Goal: Information Seeking & Learning: Find specific fact

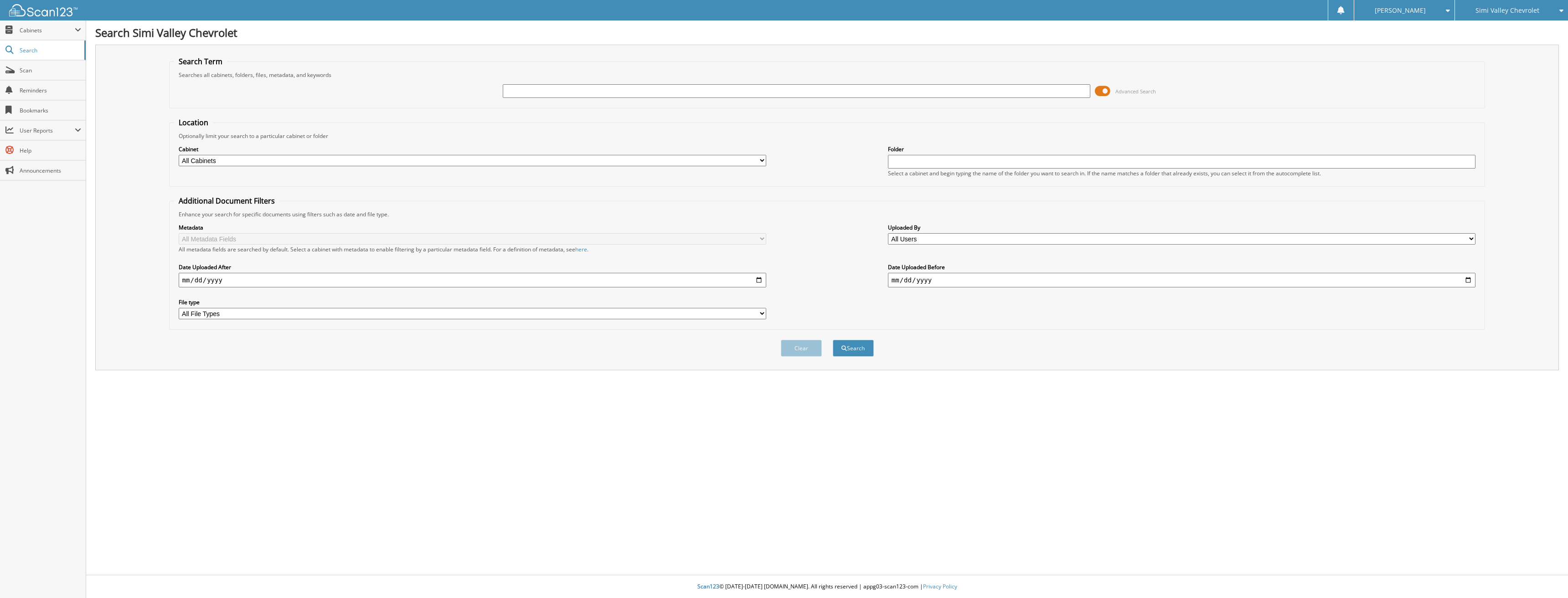
click at [515, 94] on input "text" at bounding box center [796, 91] width 588 height 14
type input "42962"
click at [833, 339] on button "Search" at bounding box center [853, 348] width 41 height 17
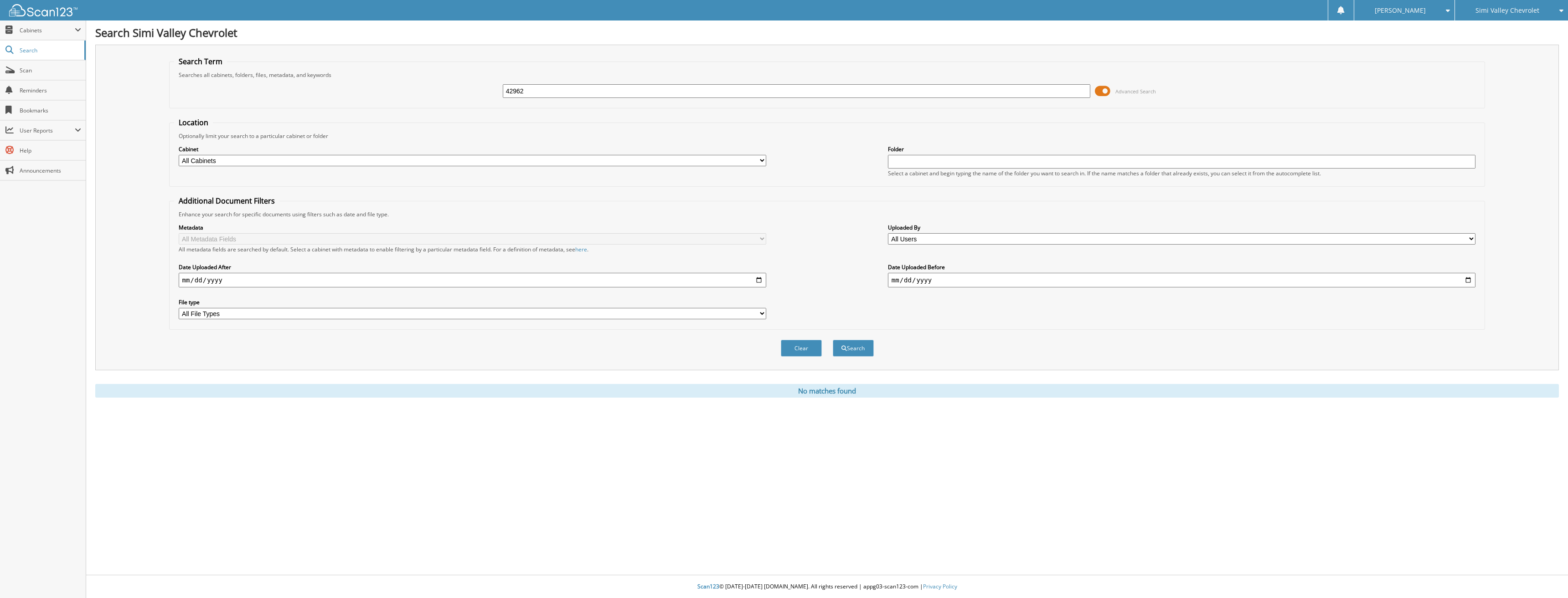
click at [850, 342] on button "Search" at bounding box center [853, 348] width 41 height 17
click at [573, 87] on input "42962" at bounding box center [796, 91] width 588 height 14
click at [1502, 6] on div "Simi Valley Chevrolet" at bounding box center [1511, 10] width 104 height 21
click at [1500, 27] on link "Glendora Chevrolet" at bounding box center [1511, 28] width 113 height 16
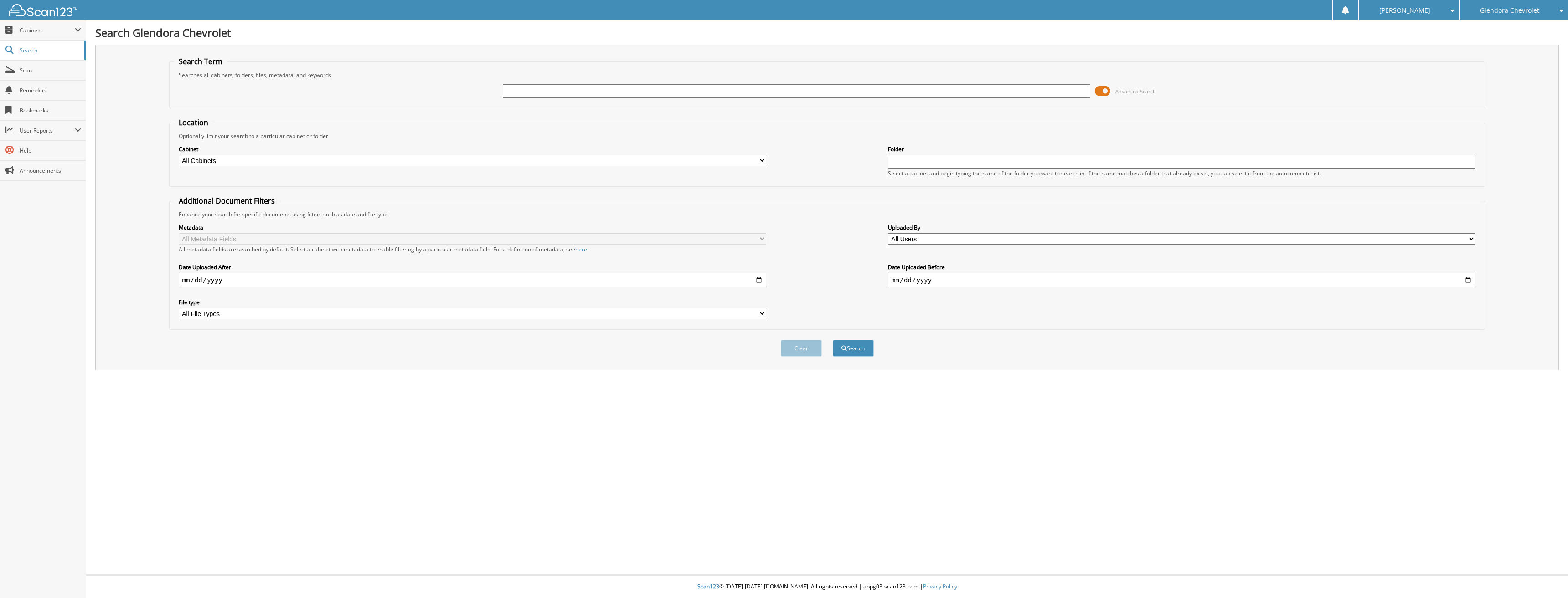
click at [518, 94] on input "text" at bounding box center [796, 91] width 588 height 14
type input "42962"
click at [833, 339] on button "Search" at bounding box center [853, 348] width 41 height 17
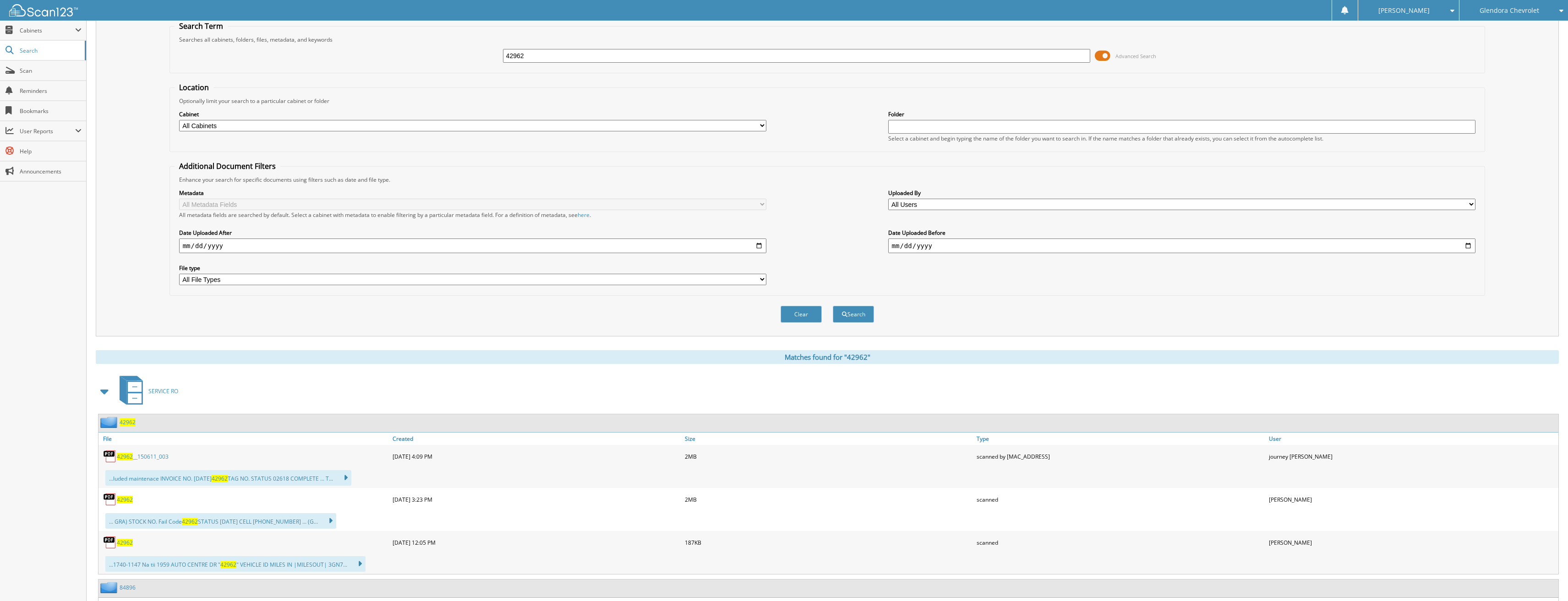
scroll to position [46, 0]
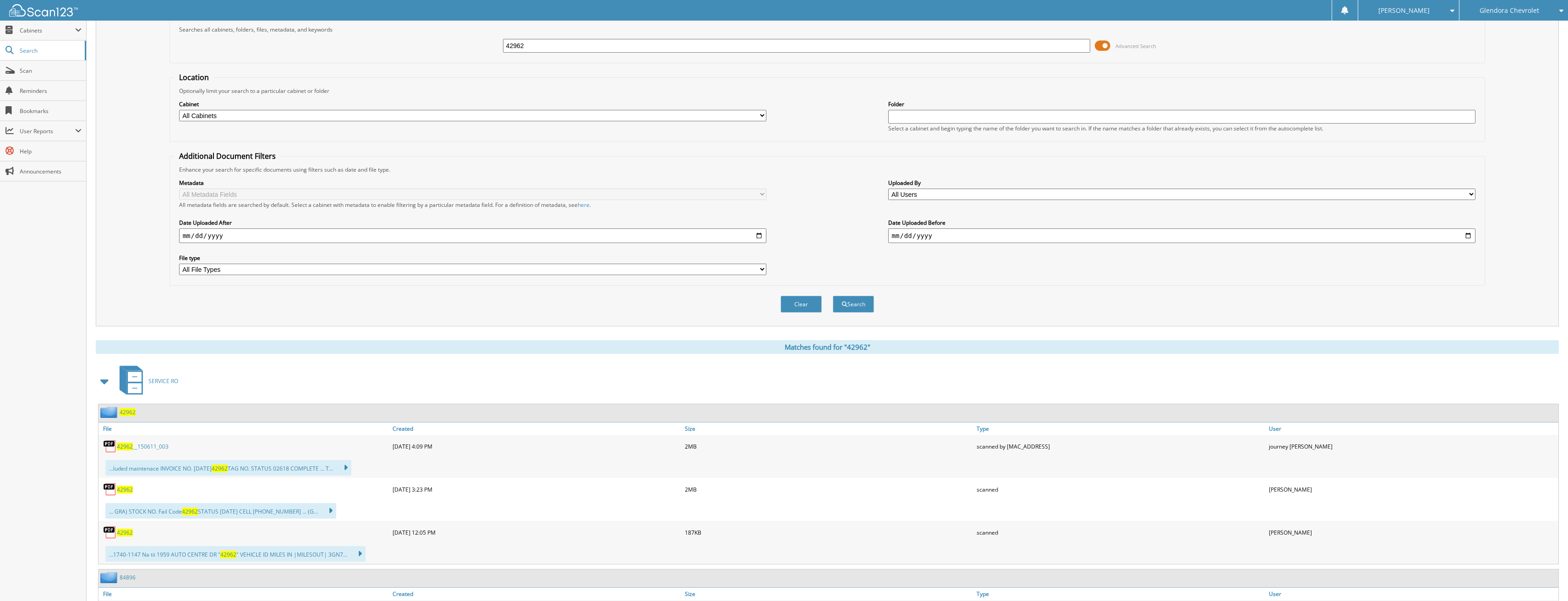
click at [125, 491] on span "42962" at bounding box center [125, 489] width 16 height 7
click at [127, 489] on span "42962" at bounding box center [125, 489] width 16 height 7
drag, startPoint x: 536, startPoint y: 46, endPoint x: 414, endPoint y: 48, distance: 122.0
click at [414, 48] on div "42962 Advanced Search" at bounding box center [827, 46] width 1306 height 25
type input "42787"
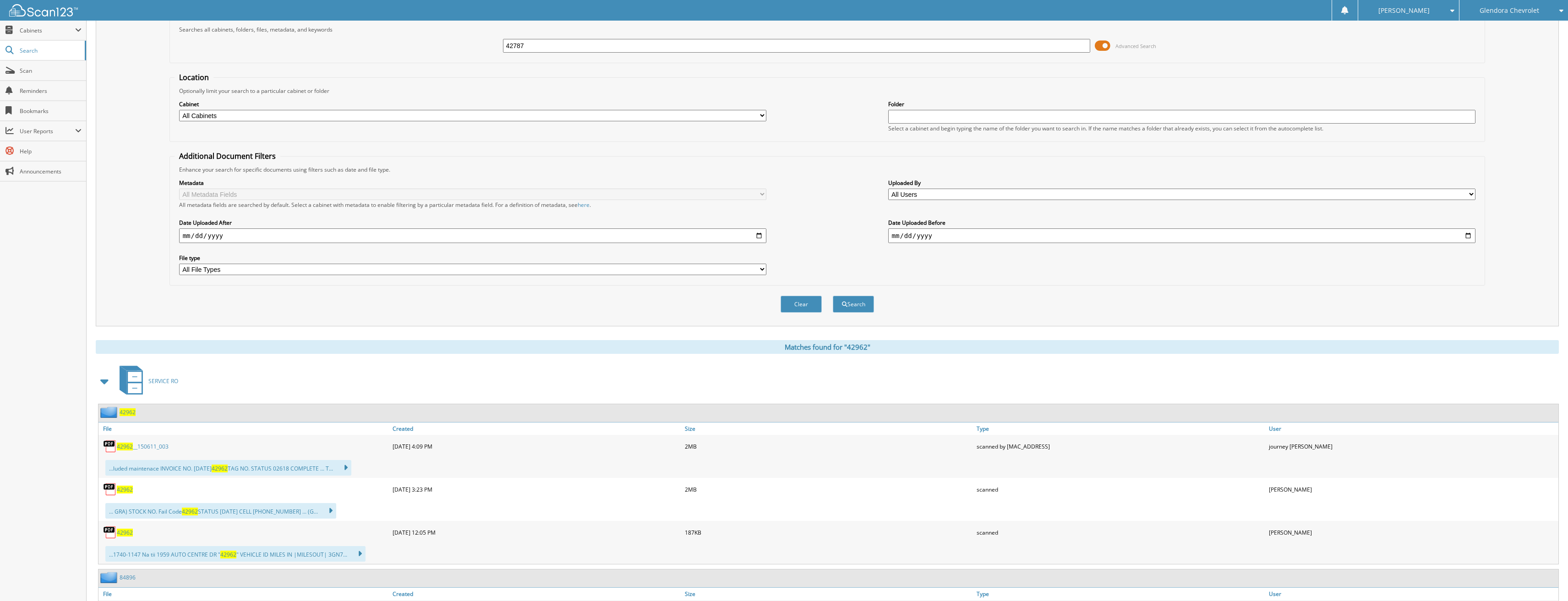
click at [833, 296] on button "Search" at bounding box center [854, 304] width 42 height 17
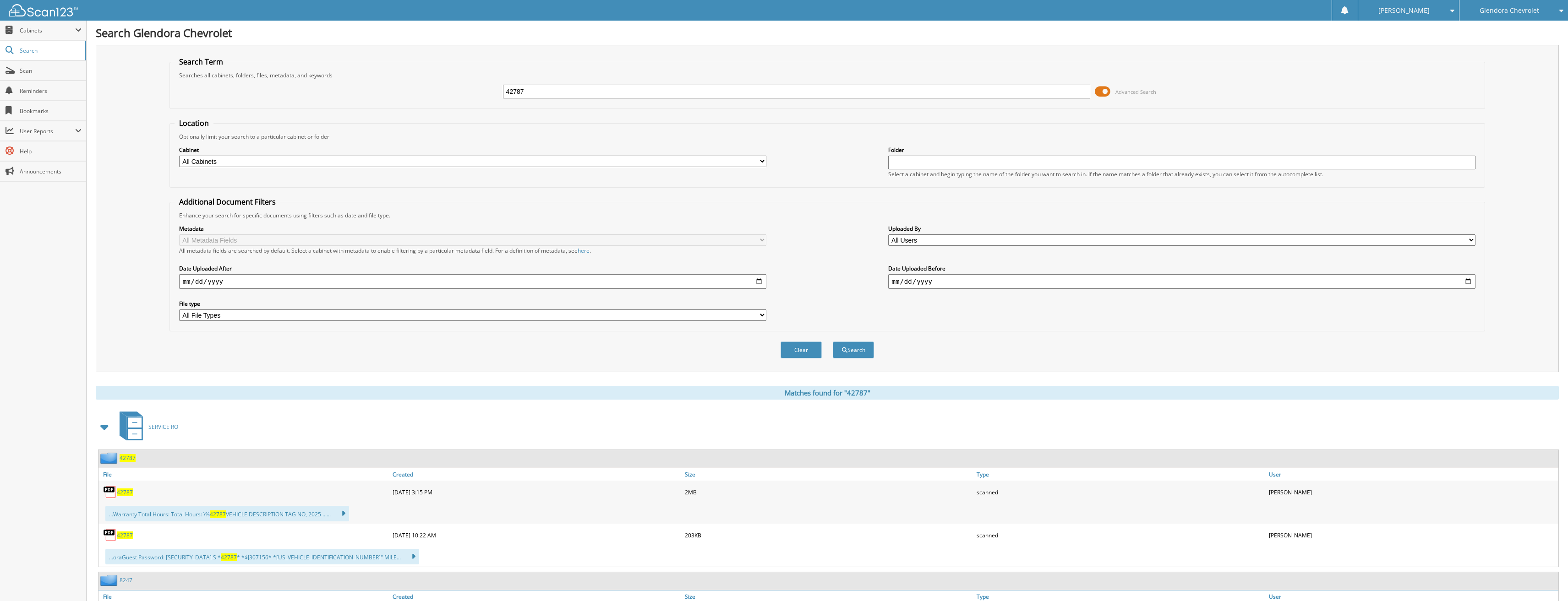
click at [126, 491] on span "42787" at bounding box center [125, 492] width 16 height 7
drag, startPoint x: 463, startPoint y: 99, endPoint x: 372, endPoint y: 102, distance: 91.0
click at [372, 102] on div "42787 Advanced Search" at bounding box center [827, 91] width 1306 height 25
type input "42736"
click at [833, 341] on button "Search" at bounding box center [854, 349] width 42 height 17
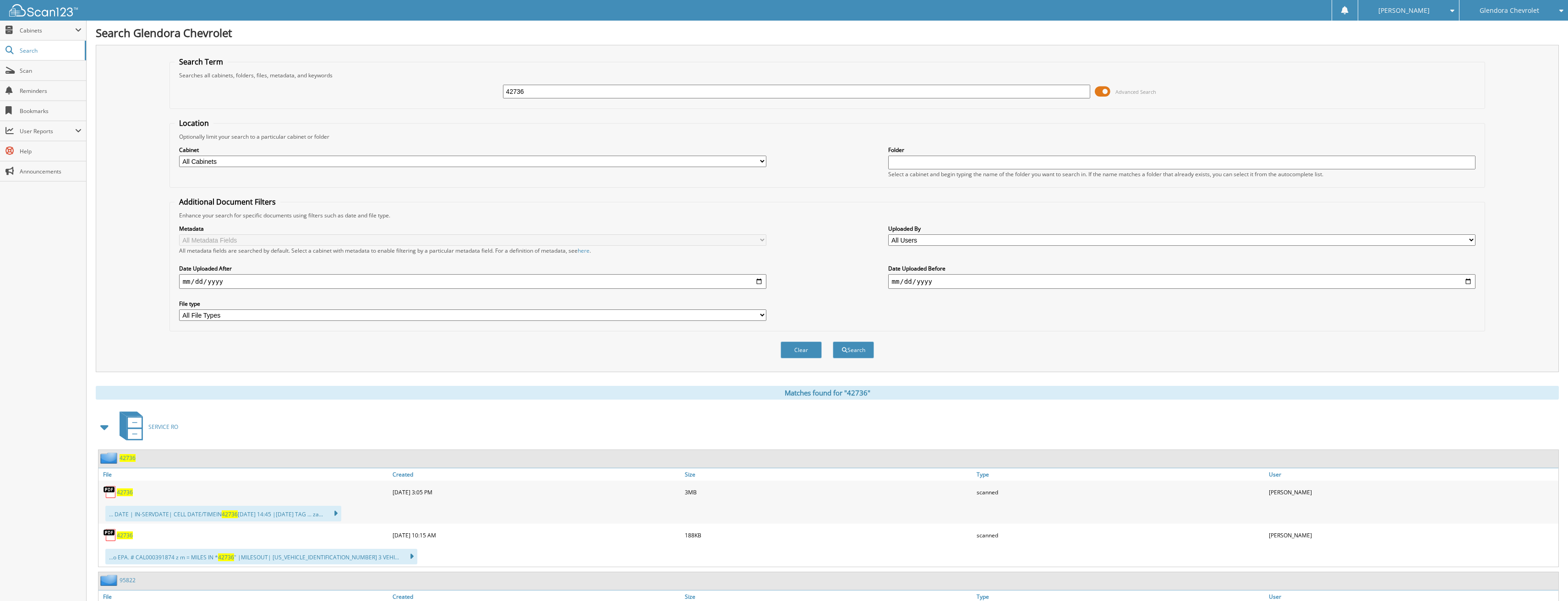
click at [123, 490] on span "42736" at bounding box center [125, 492] width 16 height 7
drag, startPoint x: 531, startPoint y: 95, endPoint x: 457, endPoint y: 93, distance: 74.0
click at [470, 93] on div "42736 Advanced Search" at bounding box center [827, 91] width 1306 height 25
type input "42557"
click at [833, 341] on button "Search" at bounding box center [854, 349] width 42 height 17
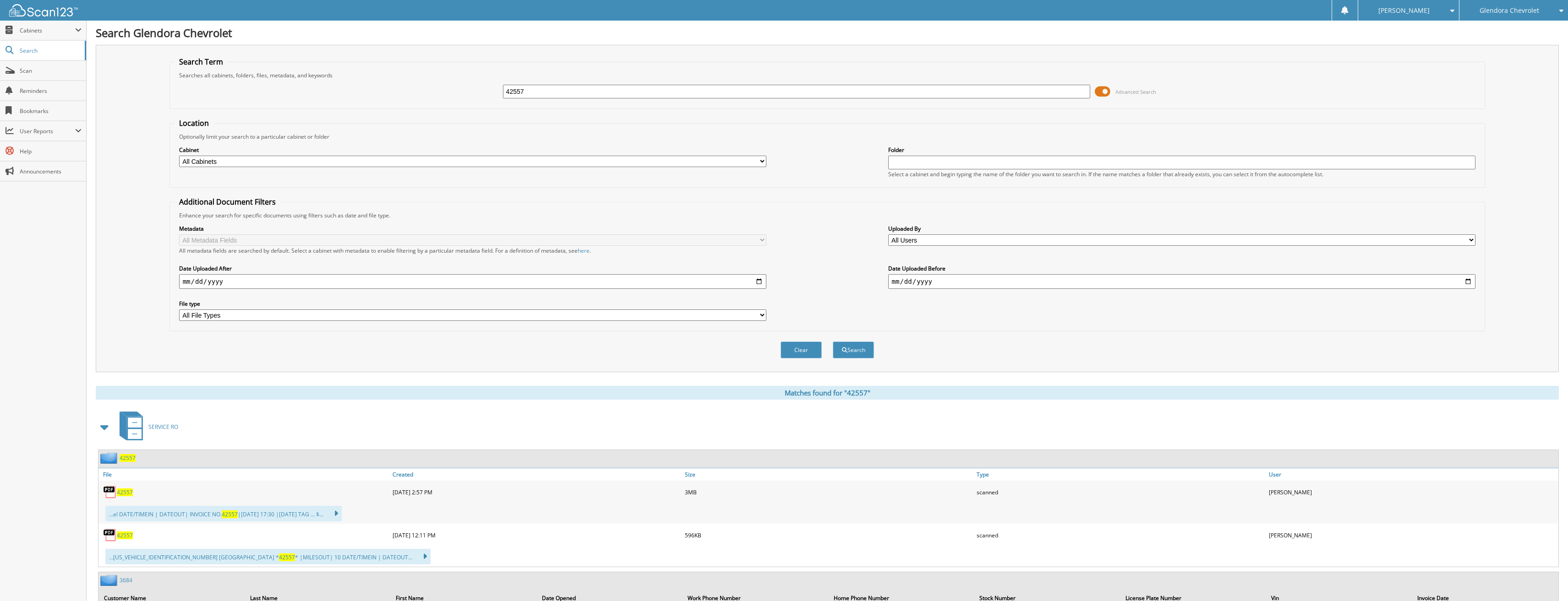
click at [130, 491] on span "42557" at bounding box center [125, 492] width 16 height 7
drag, startPoint x: 456, startPoint y: 93, endPoint x: 430, endPoint y: 95, distance: 26.1
click at [431, 95] on div "42557 Advanced Search" at bounding box center [827, 91] width 1306 height 25
type input "42689"
click at [833, 341] on button "Search" at bounding box center [854, 349] width 42 height 17
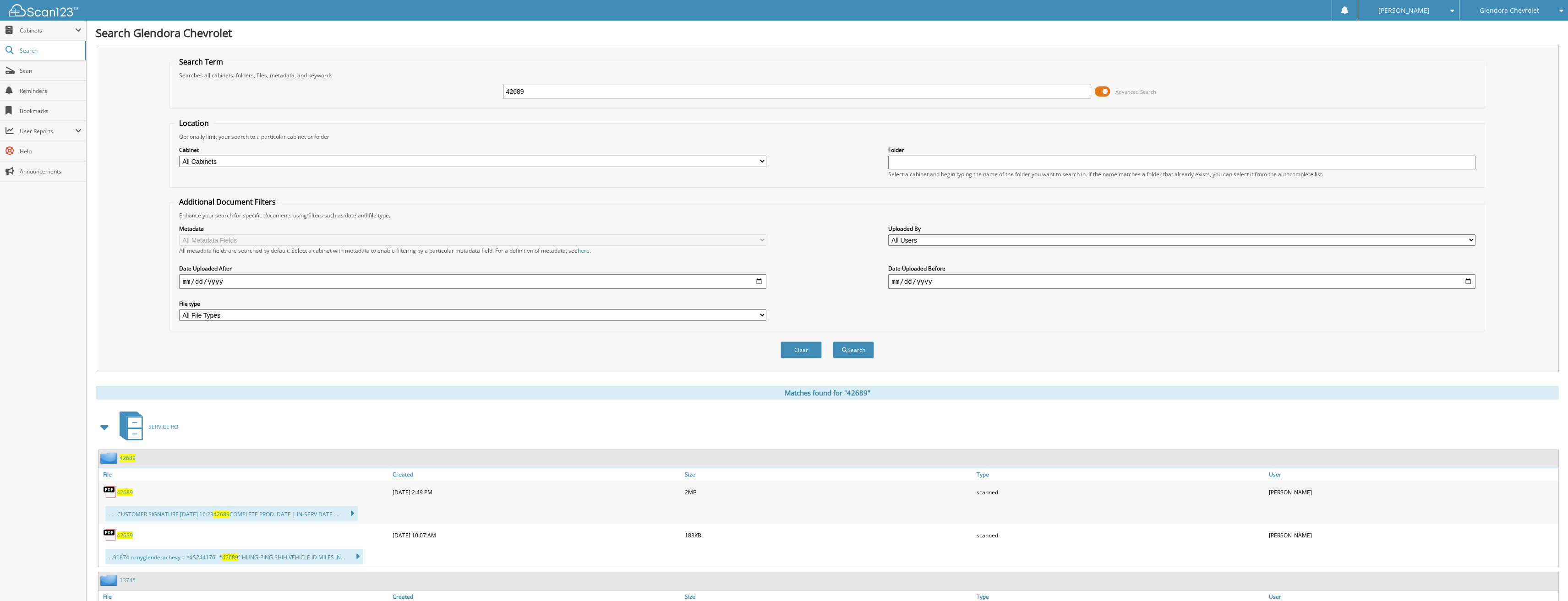
click at [132, 489] on link "42689" at bounding box center [125, 492] width 16 height 7
click at [130, 492] on span "42689" at bounding box center [125, 492] width 16 height 7
drag, startPoint x: 539, startPoint y: 94, endPoint x: 463, endPoint y: 94, distance: 76.0
click at [464, 94] on div "42689 Advanced Search" at bounding box center [827, 91] width 1306 height 25
type input "42615"
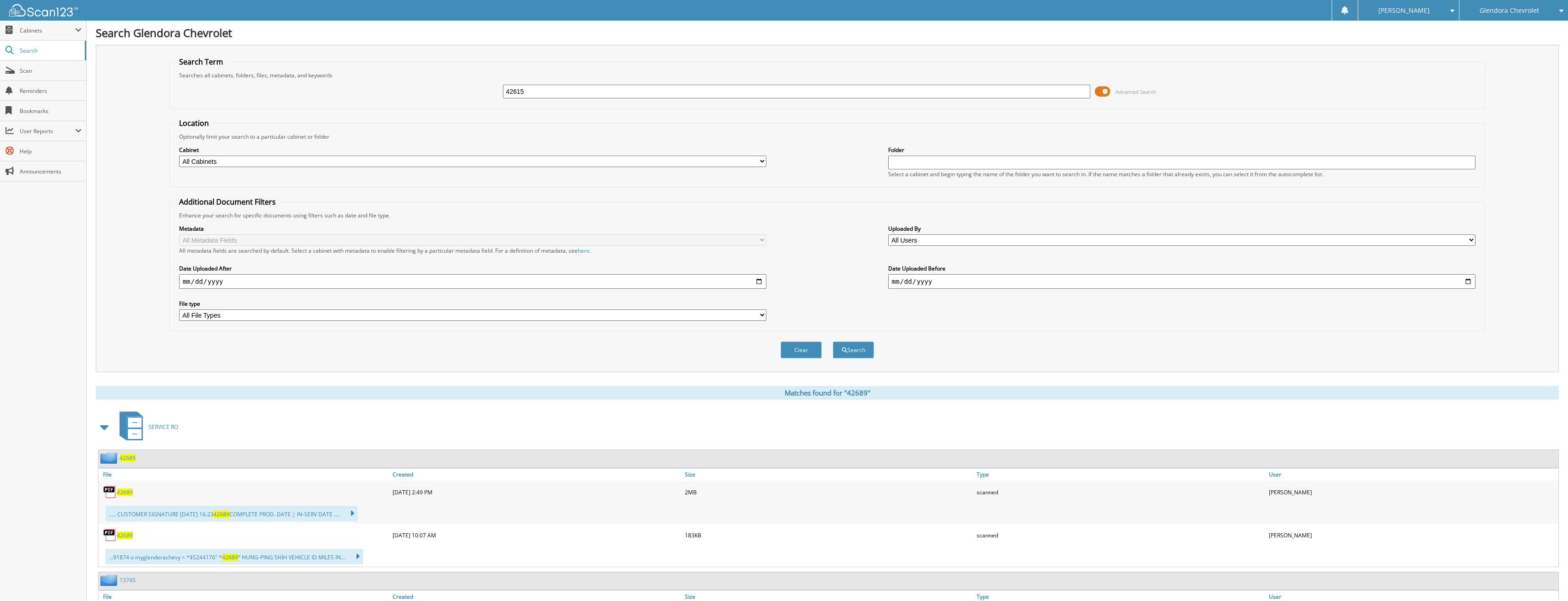
click at [833, 341] on button "Search" at bounding box center [854, 349] width 42 height 17
click at [122, 491] on span "42615" at bounding box center [125, 492] width 16 height 7
